Goal: Task Accomplishment & Management: Complete application form

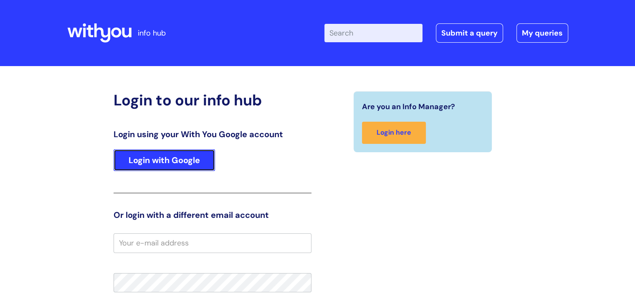
click at [184, 164] on link "Login with Google" at bounding box center [165, 160] width 102 height 22
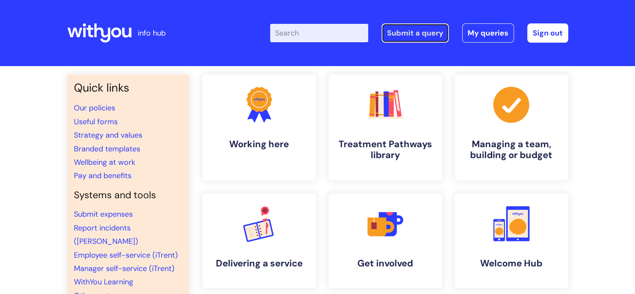
click at [436, 38] on link "Submit a query" at bounding box center [415, 32] width 67 height 19
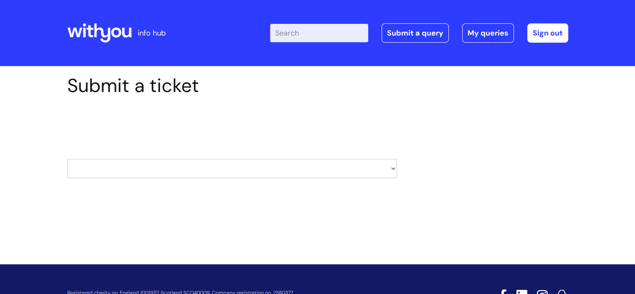
click at [196, 171] on select "HR / People IT and Support Clinical Drug Alerts Finance Accounts Data Support T…" at bounding box center [232, 168] width 330 height 19
drag, startPoint x: 488, startPoint y: 142, endPoint x: 472, endPoint y: 115, distance: 31.3
click at [488, 142] on div "Submit a ticket Select issue type HR / People IT and Support Clinical Drug Aler…" at bounding box center [318, 138] width 514 height 129
click at [288, 163] on select "HR / People IT and Support Clinical Drug Alerts Finance Accounts Data Support T…" at bounding box center [232, 168] width 330 height 19
select select "it_and_support"
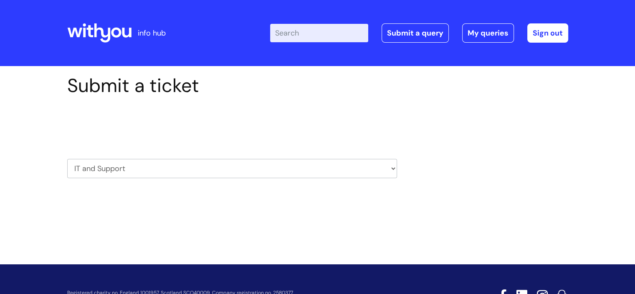
click at [67, 159] on select "HR / People IT and Support Clinical Drug Alerts Finance Accounts Data Support T…" at bounding box center [232, 168] width 330 height 19
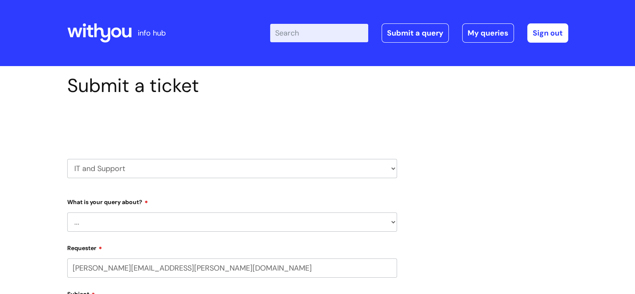
select select "80004157231"
click at [124, 213] on select "... Mobile Phone Reset & MFA Accounts, Starters and Leavers IT Hardware issue I…" at bounding box center [232, 221] width 330 height 19
select select "System/software"
click at [67, 212] on select "... Mobile Phone Reset & MFA Accounts, Starters and Leavers IT Hardware issue I…" at bounding box center [232, 221] width 330 height 19
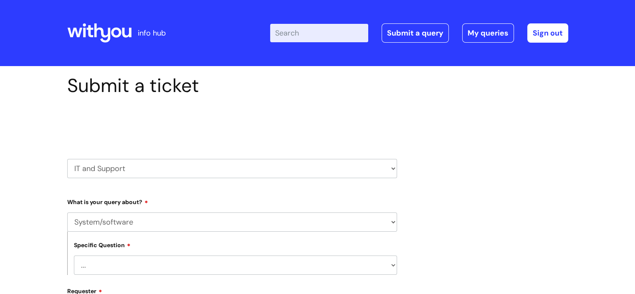
click at [109, 265] on select "... Halo PCMIS Iaptus NHS Email CJSM Email Mitel Another System Google (Workspa…" at bounding box center [235, 264] width 323 height 19
select select "NHS Email"
click at [74, 255] on select "... Halo PCMIS Iaptus NHS Email CJSM Email Mitel Another System Google (Workspa…" at bounding box center [235, 264] width 323 height 19
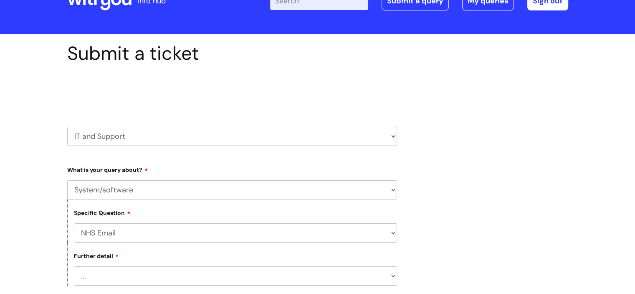
scroll to position [125, 0]
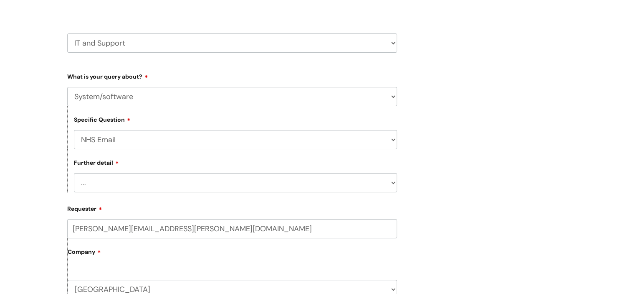
click at [107, 183] on select "... I’m having a problem logging into NHS.net I can’t send email in NHS.net I a…" at bounding box center [235, 182] width 323 height 19
select select "Something else"
click at [74, 173] on select "... I’m having a problem logging into NHS.net I can’t send email in NHS.net I a…" at bounding box center [235, 182] width 323 height 19
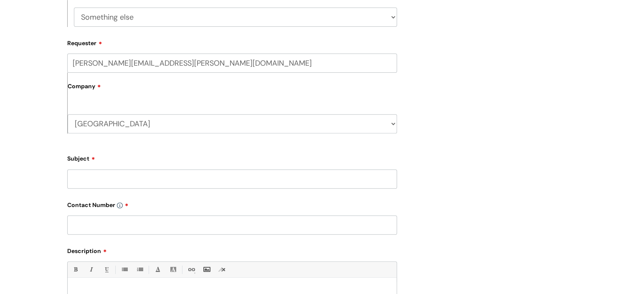
scroll to position [334, 0]
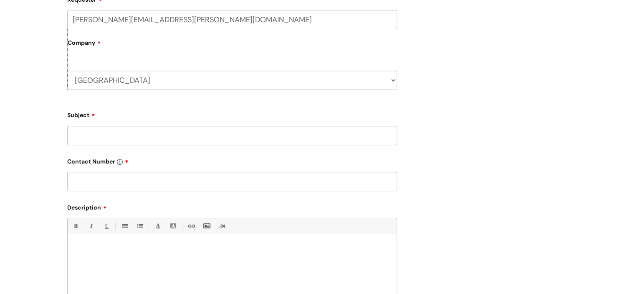
click at [85, 138] on input "Subject" at bounding box center [232, 135] width 330 height 19
type input "N"
type input "Clinical NHS email"
type input "n/a"
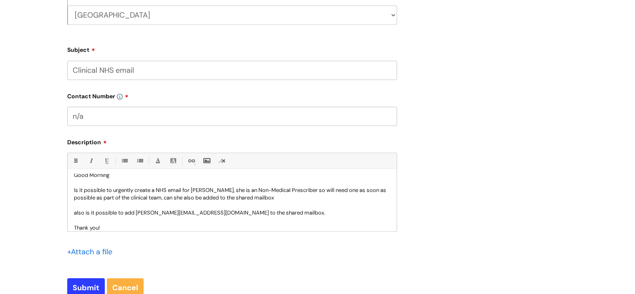
scroll to position [462, 0]
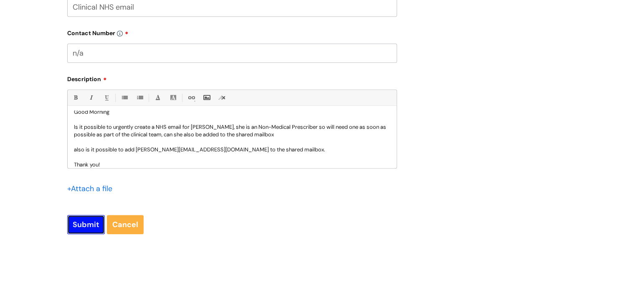
click at [76, 221] on input "Submit" at bounding box center [86, 224] width 38 height 19
type input "Please Wait..."
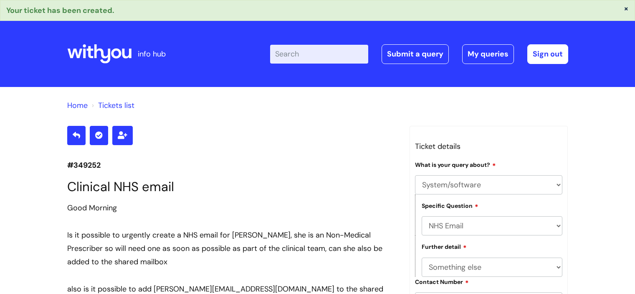
select select "System/software"
select select "NHS Email"
select select "Something else"
